Goal: Find specific page/section: Find specific page/section

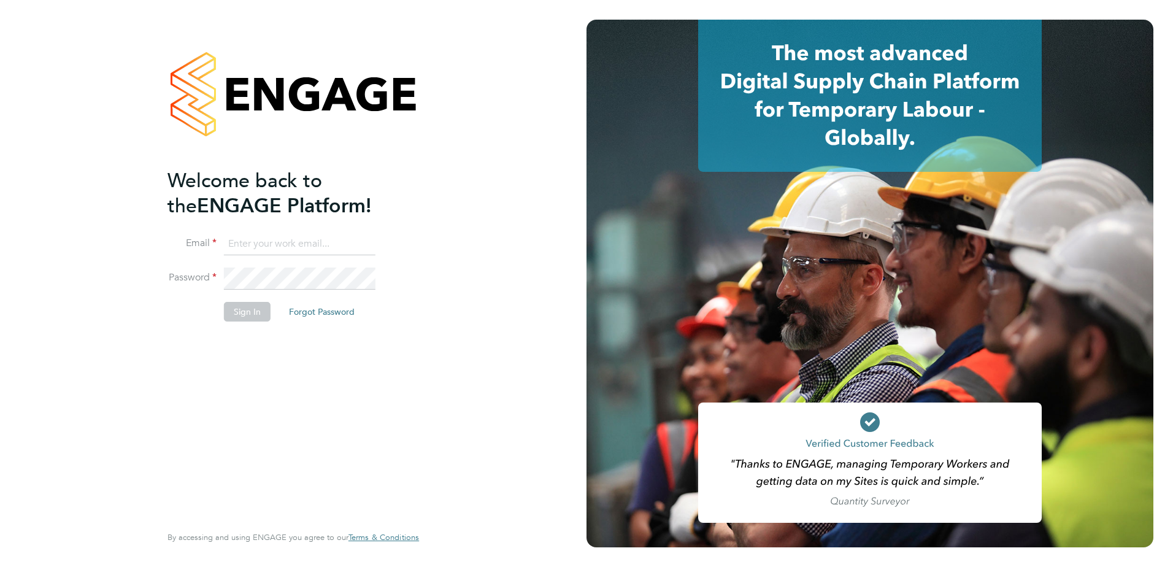
type input "[EMAIL_ADDRESS][PERSON_NAME][DOMAIN_NAME]"
click at [236, 408] on div "Welcome back to the ENGAGE Platform! Email [EMAIL_ADDRESS][PERSON_NAME][DOMAIN_…" at bounding box center [287, 344] width 239 height 353
click at [246, 308] on button "Sign In" at bounding box center [247, 312] width 47 height 20
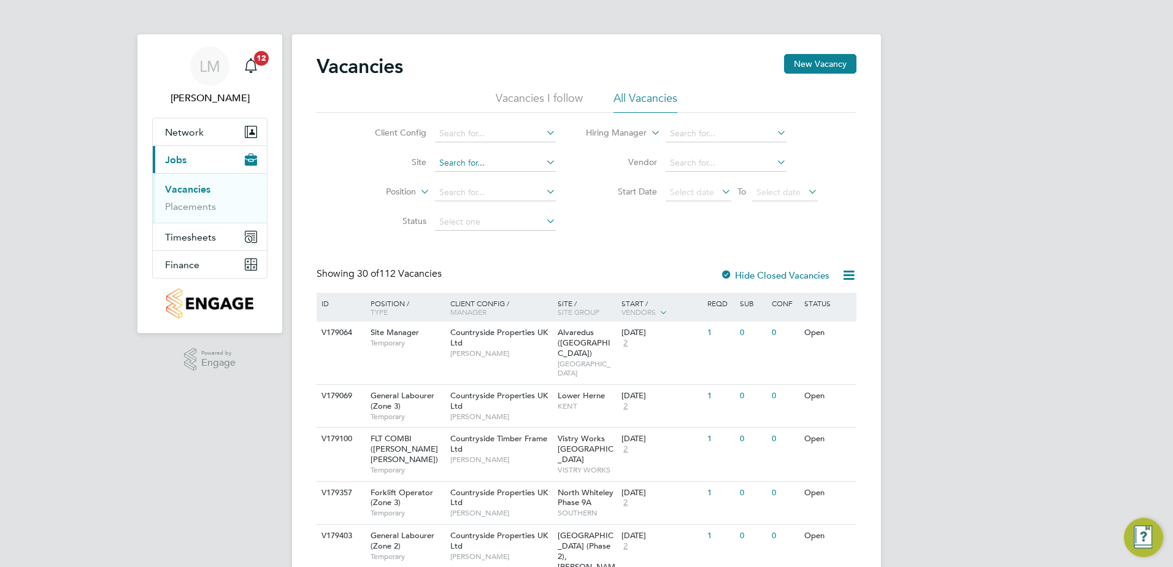
click at [472, 165] on input at bounding box center [495, 163] width 121 height 17
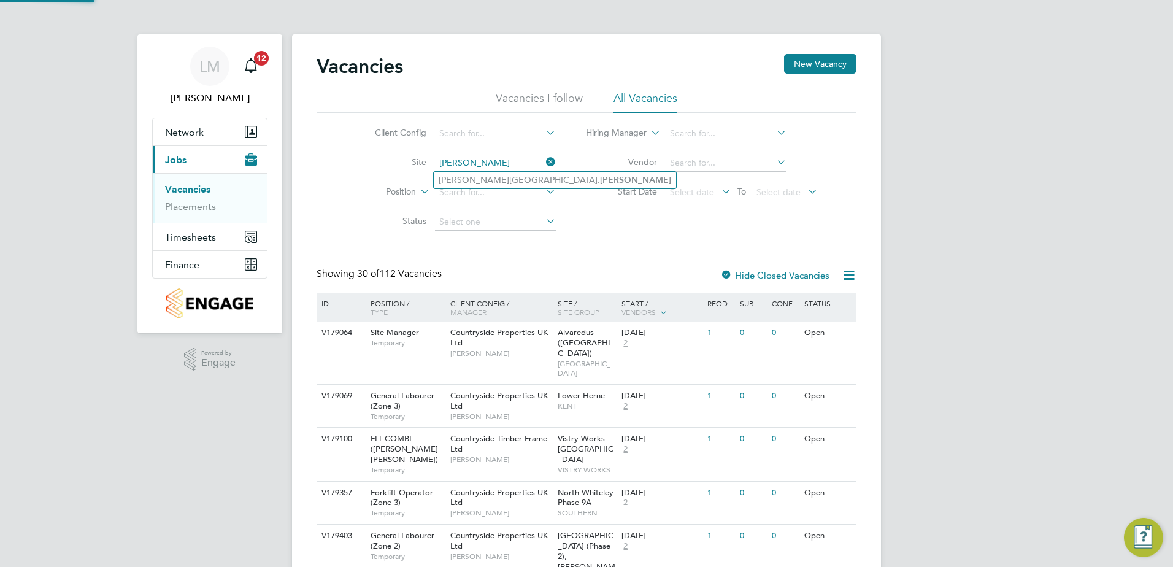
click at [483, 180] on li "Cherry Wood Place, Soham" at bounding box center [555, 180] width 242 height 17
type input "Cherry Wood Place, Soham"
